Goal: Book appointment/travel/reservation

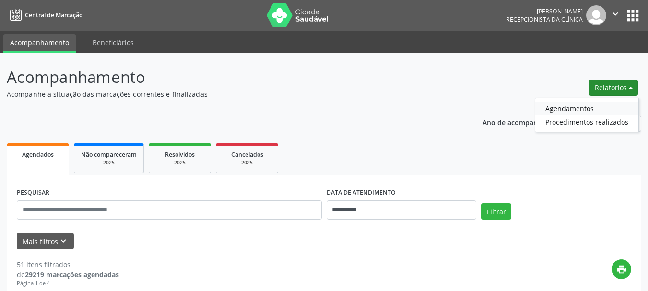
click at [585, 111] on link "Agendamentos" at bounding box center [586, 108] width 103 height 13
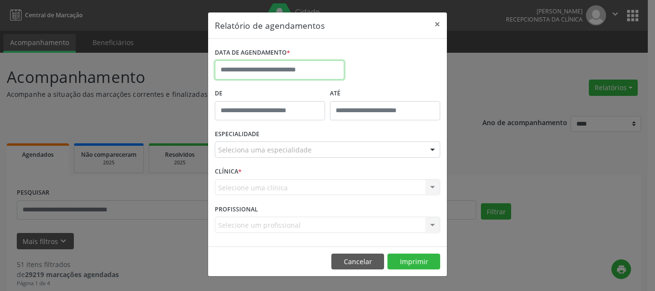
click at [306, 71] on input "text" at bounding box center [280, 69] width 130 height 19
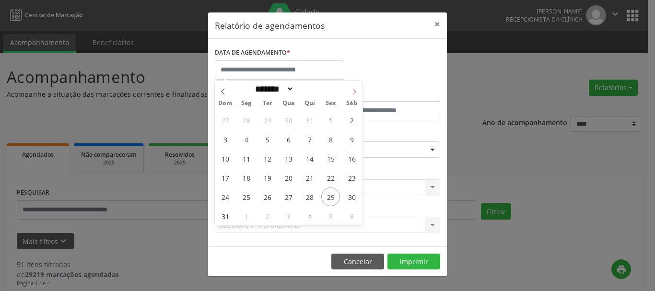
click at [359, 92] on span at bounding box center [354, 89] width 16 height 16
select select "*"
click at [332, 139] on span "12" at bounding box center [330, 139] width 19 height 19
type input "**********"
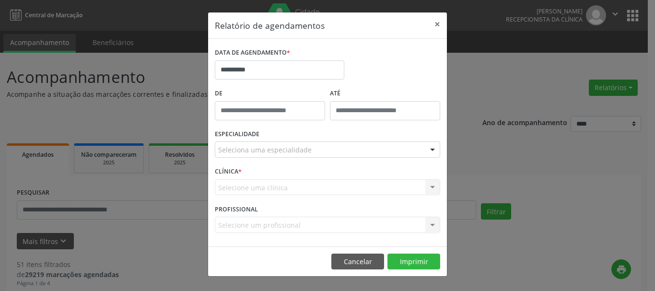
click at [309, 146] on div "Seleciona uma especialidade" at bounding box center [328, 150] width 226 height 16
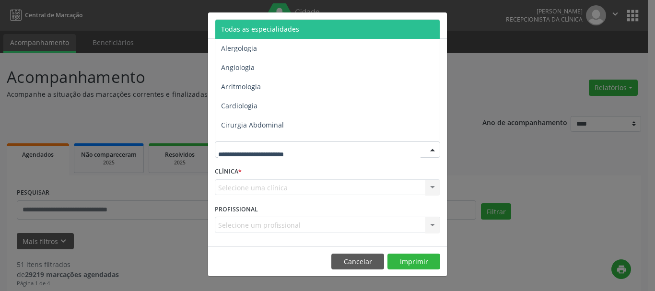
click at [298, 162] on input "text" at bounding box center [319, 154] width 202 height 19
click at [294, 35] on span "Todas as especialidades" at bounding box center [328, 29] width 226 height 19
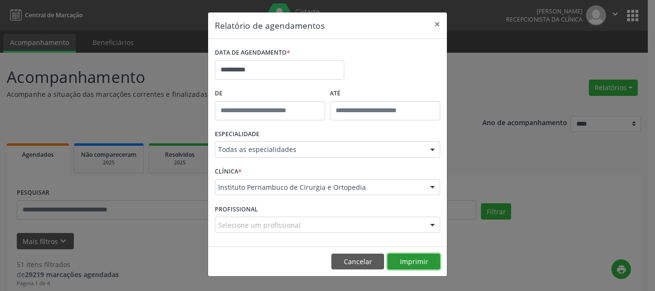
click at [411, 263] on button "Imprimir" at bounding box center [414, 262] width 53 height 16
